Goal: Task Accomplishment & Management: Manage account settings

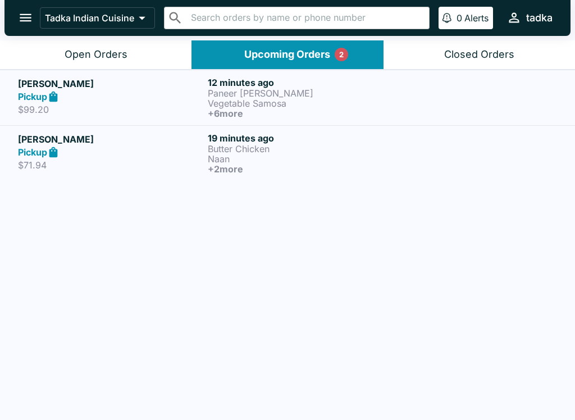
click at [307, 93] on p "Paneer [PERSON_NAME]" at bounding box center [300, 93] width 185 height 10
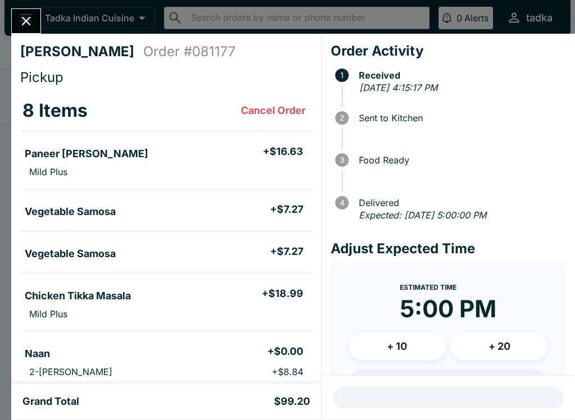
click at [34, 28] on icon "Close" at bounding box center [26, 20] width 15 height 15
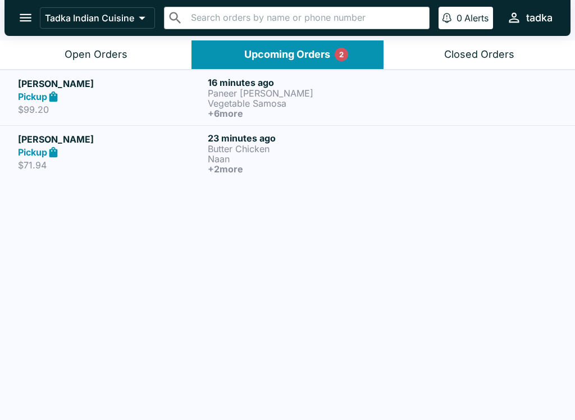
click at [335, 154] on p "Naan" at bounding box center [300, 159] width 185 height 10
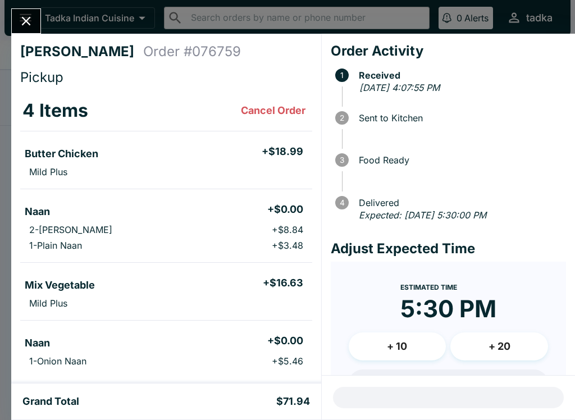
click at [33, 15] on icon "Close" at bounding box center [26, 20] width 15 height 15
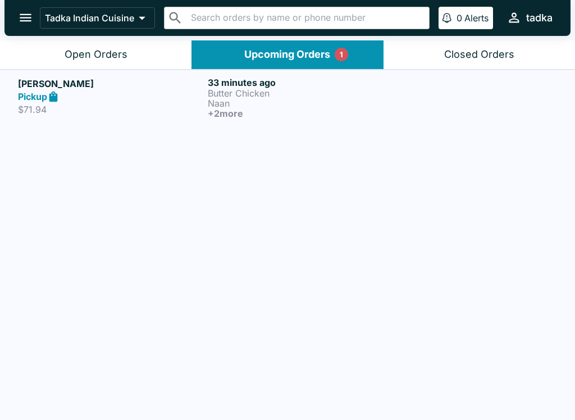
click at [78, 96] on div "Pickup" at bounding box center [110, 96] width 185 height 13
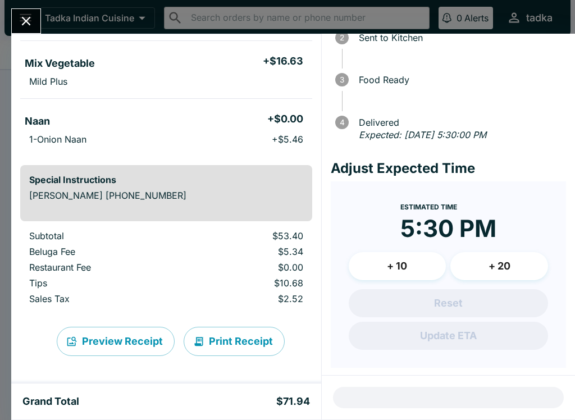
scroll to position [222, 0]
click at [15, 0] on div "[PERSON_NAME] Order # 076759 Pickup 4 Items Cancel Order Butter Chicken + $18.9…" at bounding box center [287, 210] width 575 height 420
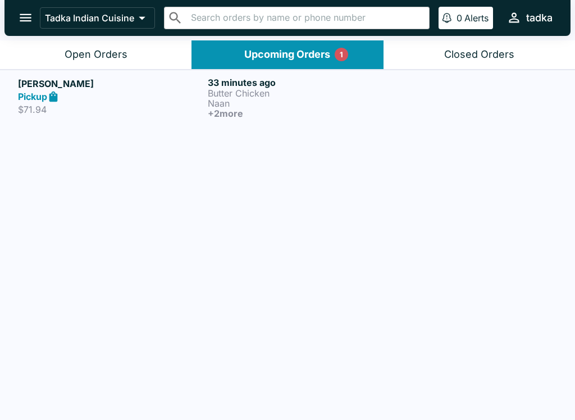
click at [117, 92] on div "Pickup" at bounding box center [110, 96] width 185 height 13
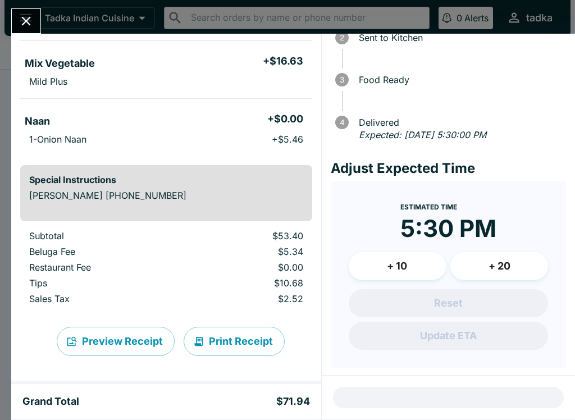
scroll to position [223, 0]
click at [30, 10] on button "Close" at bounding box center [26, 21] width 29 height 24
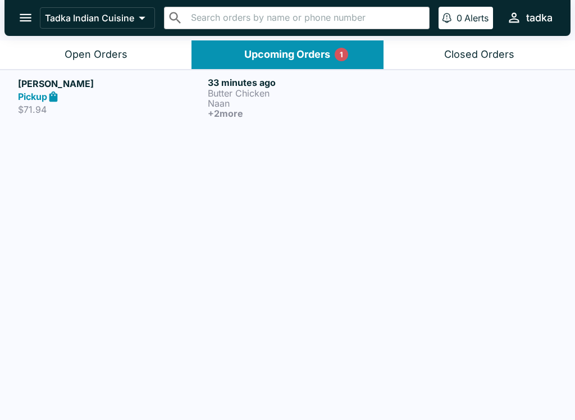
click at [127, 49] on button "Open Orders" at bounding box center [96, 54] width 192 height 29
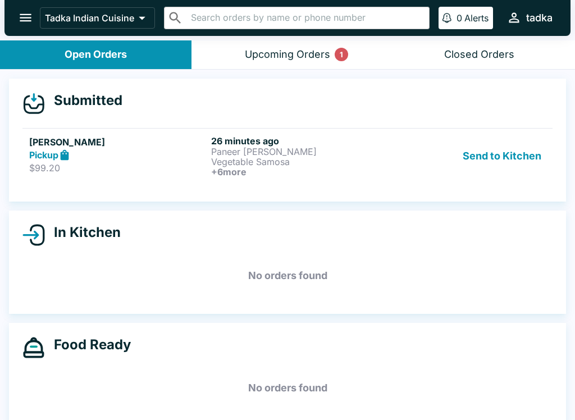
click at [412, 158] on div "Send to Kitchen" at bounding box center [470, 156] width 152 height 42
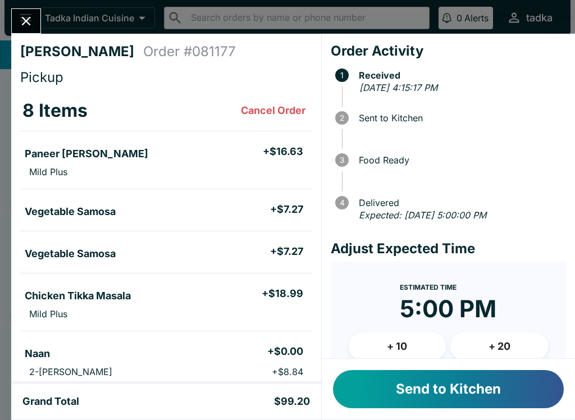
click at [519, 407] on button "Send to Kitchen" at bounding box center [448, 389] width 231 height 38
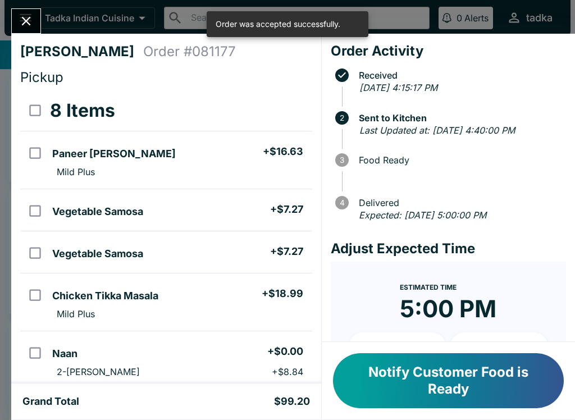
click at [36, 7] on div "[PERSON_NAME] Order # 081177 Pickup 8 Items Paneer Tikka Masala + $16.63 Mild P…" at bounding box center [287, 210] width 575 height 420
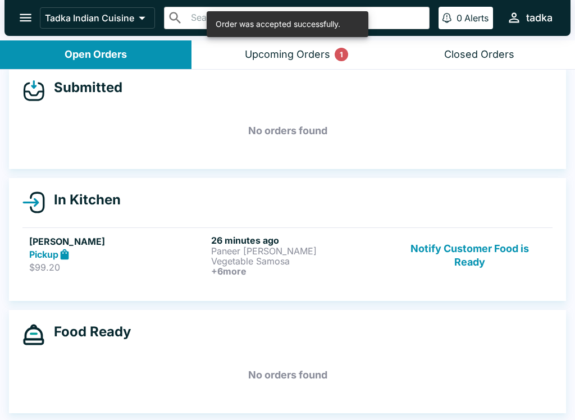
scroll to position [13, 0]
click at [301, 48] on div "Upcoming Orders 1" at bounding box center [287, 54] width 85 height 13
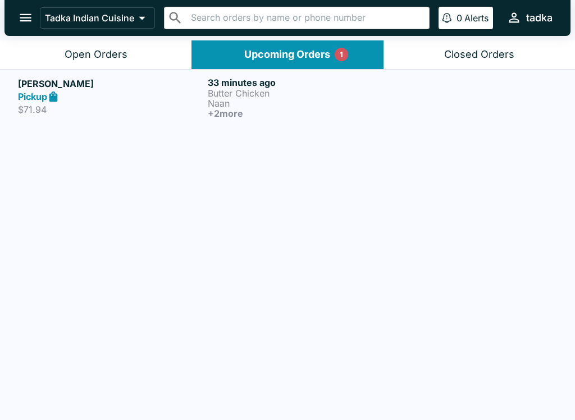
click at [100, 49] on div "Open Orders" at bounding box center [96, 54] width 63 height 13
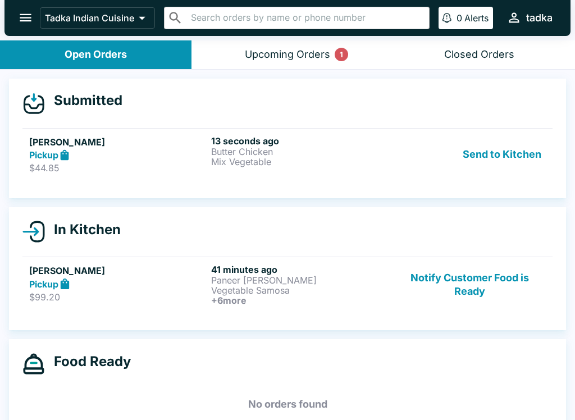
click at [140, 150] on div "Pickup" at bounding box center [117, 155] width 177 height 13
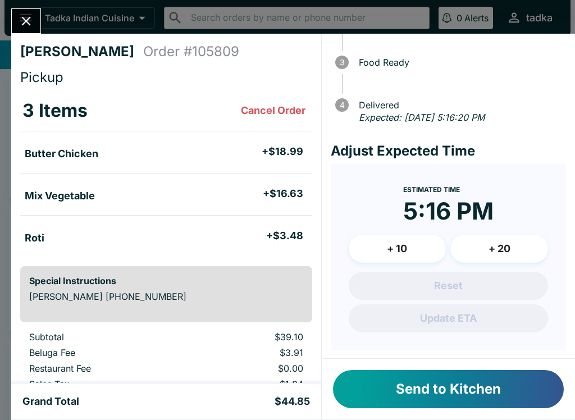
scroll to position [97, 0]
click at [412, 386] on button "Send to Kitchen" at bounding box center [448, 389] width 231 height 38
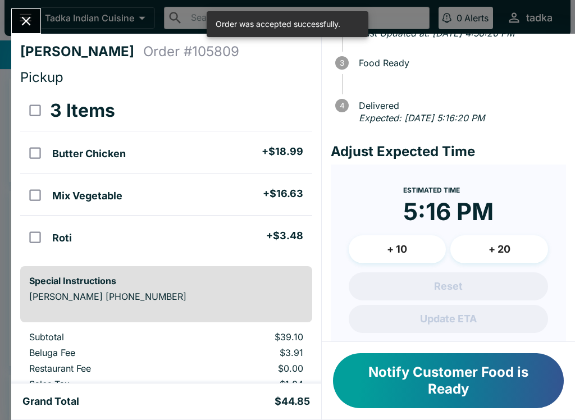
click at [30, 10] on button "Close" at bounding box center [26, 21] width 29 height 24
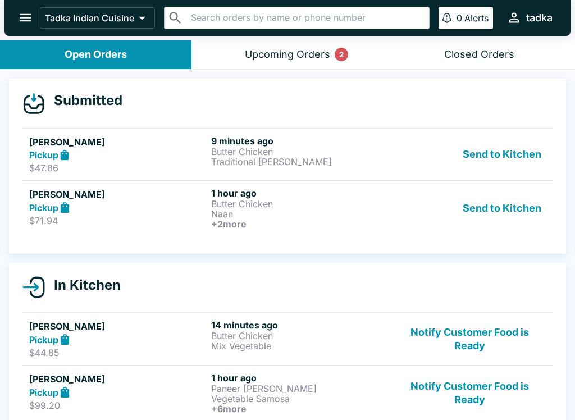
click at [302, 54] on div "Upcoming Orders 2" at bounding box center [287, 54] width 85 height 13
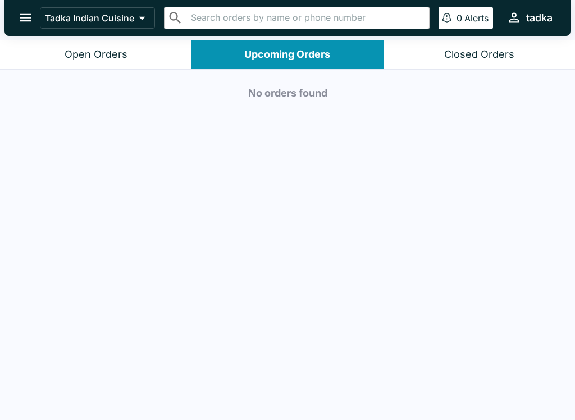
click at [124, 58] on div "Open Orders" at bounding box center [96, 54] width 63 height 13
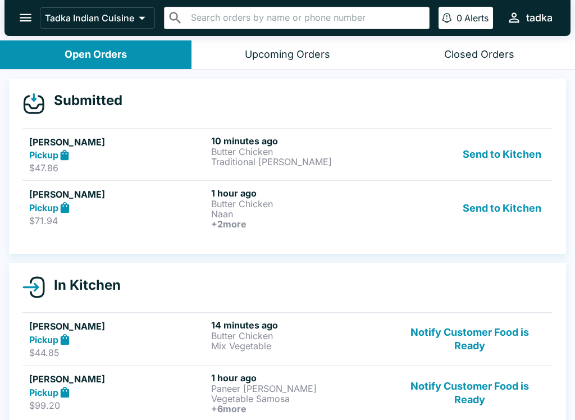
click at [530, 202] on button "Send to Kitchen" at bounding box center [502, 209] width 88 height 42
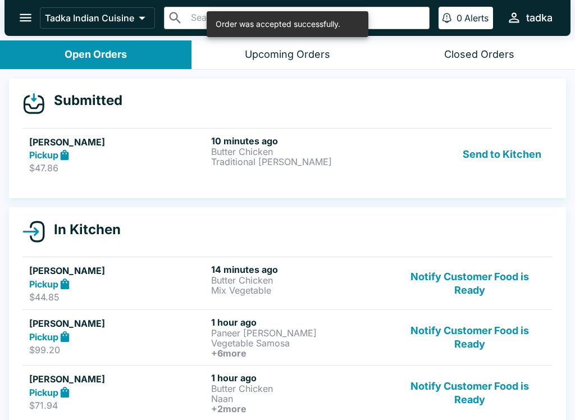
click at [514, 152] on button "Send to Kitchen" at bounding box center [502, 154] width 88 height 39
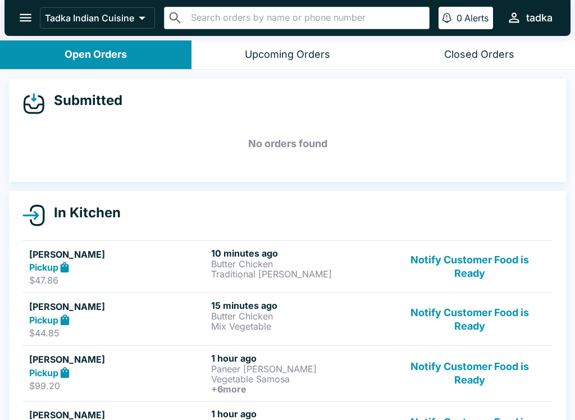
click at [481, 312] on button "Notify Customer Food is Ready" at bounding box center [470, 319] width 152 height 39
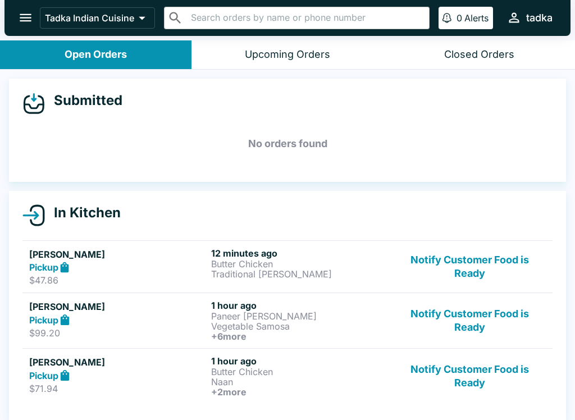
click at [291, 326] on p "Vegetable Samosa" at bounding box center [299, 326] width 177 height 10
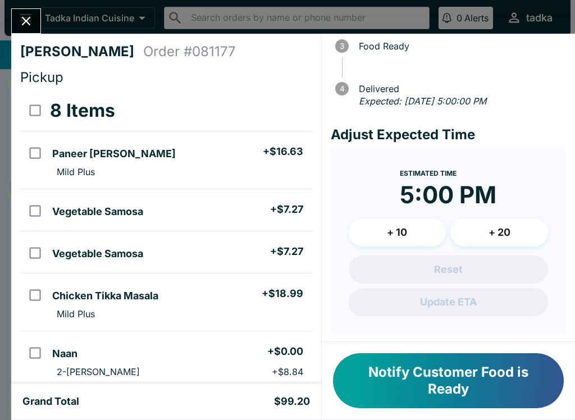
click at [512, 382] on button "Notify Customer Food is Ready" at bounding box center [448, 380] width 231 height 55
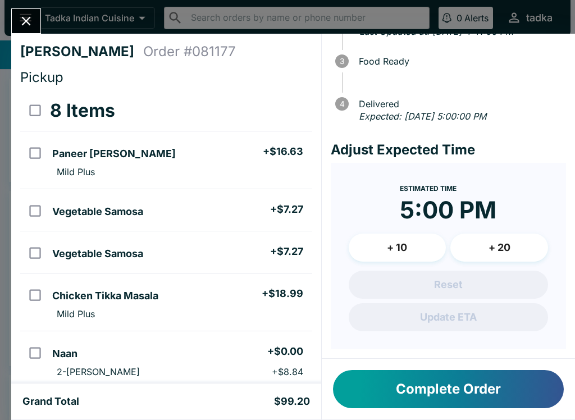
scroll to position [97, 0]
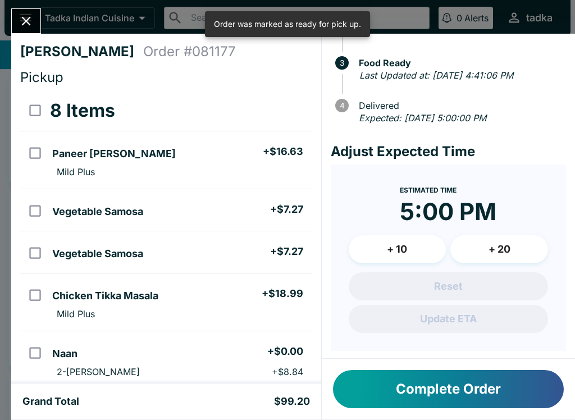
click at [482, 396] on button "Complete Order" at bounding box center [448, 389] width 231 height 38
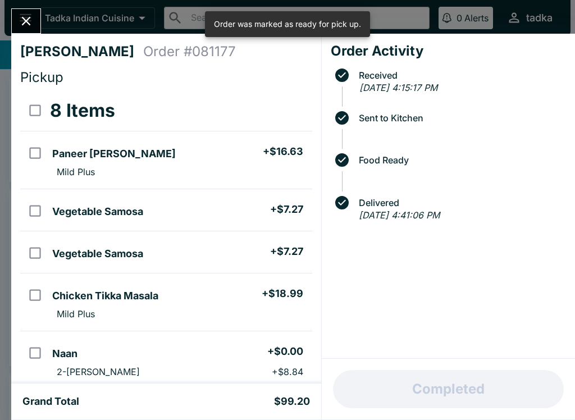
scroll to position [0, 0]
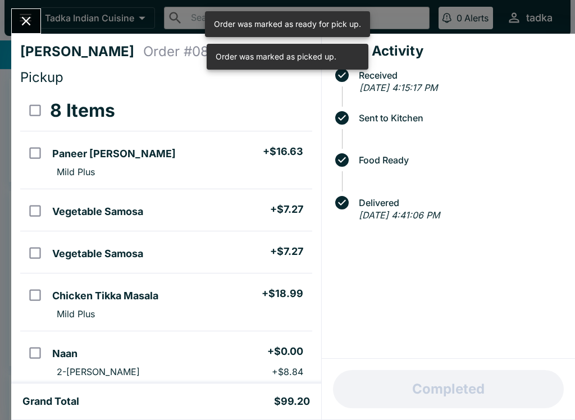
click at [30, 21] on icon "Close" at bounding box center [26, 20] width 15 height 15
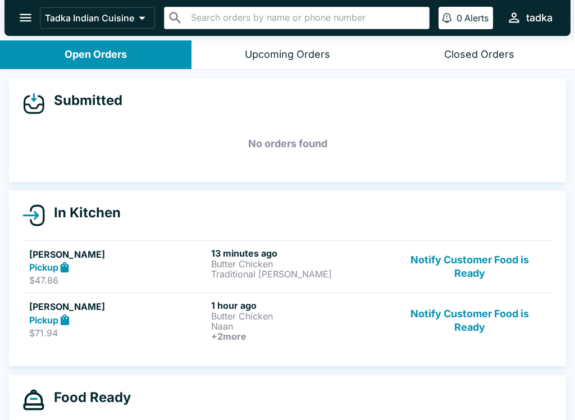
click at [473, 317] on button "Notify Customer Food is Ready" at bounding box center [470, 321] width 152 height 42
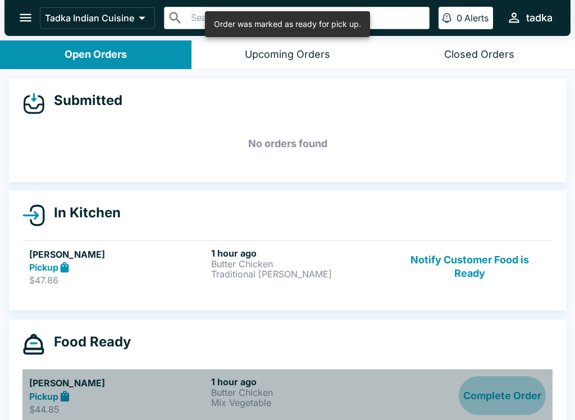
click at [466, 405] on button "Complete Order" at bounding box center [502, 395] width 87 height 39
